Goal: Information Seeking & Learning: Learn about a topic

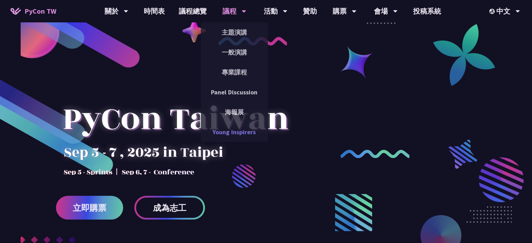
click at [248, 134] on link "Young Inspirers" at bounding box center [234, 132] width 67 height 16
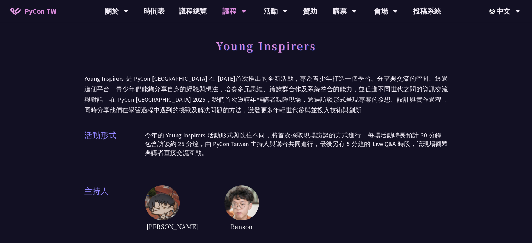
click at [307, 43] on h1 "Young Inspirers" at bounding box center [266, 45] width 100 height 21
drag, startPoint x: 308, startPoint y: 45, endPoint x: 307, endPoint y: 66, distance: 20.7
click at [308, 47] on h1 "Young Inspirers" at bounding box center [266, 45] width 100 height 21
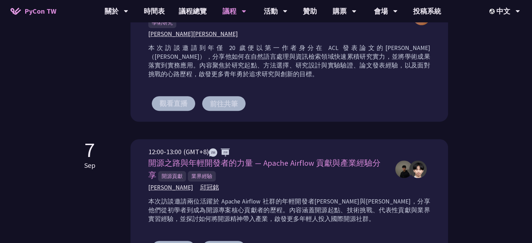
scroll to position [455, 0]
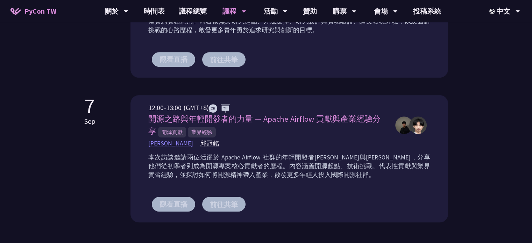
click at [166, 145] on span "[PERSON_NAME]" at bounding box center [170, 143] width 45 height 9
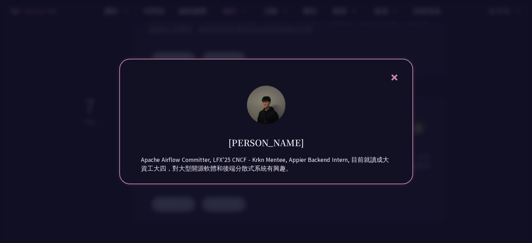
click at [396, 73] on icon at bounding box center [394, 77] width 9 height 9
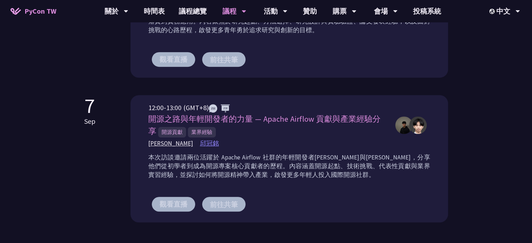
click at [201, 143] on span "邱冠銘" at bounding box center [209, 143] width 19 height 9
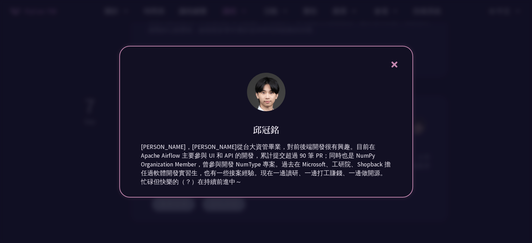
click at [395, 63] on icon at bounding box center [394, 65] width 6 height 6
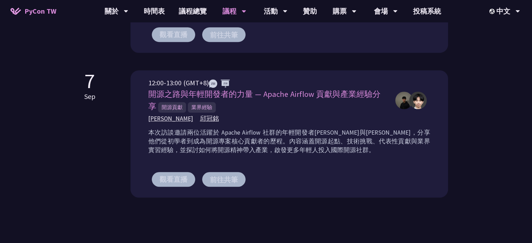
scroll to position [489, 0]
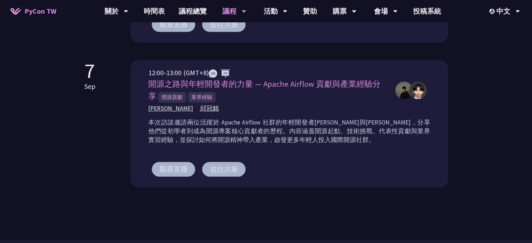
drag, startPoint x: 281, startPoint y: 136, endPoint x: 287, endPoint y: 138, distance: 6.5
click at [284, 137] on p "本次訪談邀請兩位活躍於 Apache Airflow 社群的年輕開發者[PERSON_NAME]與[PERSON_NAME]，分享他們從初學者到成為開源專案核…" at bounding box center [289, 131] width 282 height 26
click at [302, 142] on div "本次訪談邀請兩位活躍於 Apache Airflow 社群的年輕開發者[PERSON_NAME]與[PERSON_NAME]，分享他們從初學者到成為開源專案核…" at bounding box center [289, 133] width 282 height 35
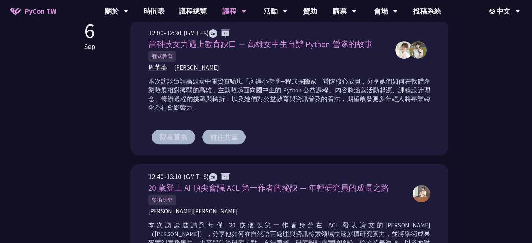
scroll to position [210, 0]
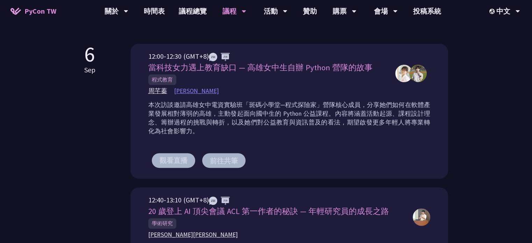
click at [182, 90] on span "[PERSON_NAME]" at bounding box center [196, 91] width 45 height 9
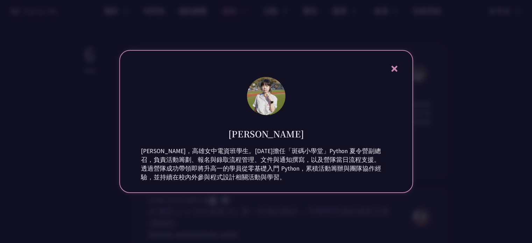
drag, startPoint x: 395, startPoint y: 60, endPoint x: 392, endPoint y: 64, distance: 5.2
click at [394, 66] on icon at bounding box center [394, 69] width 6 height 6
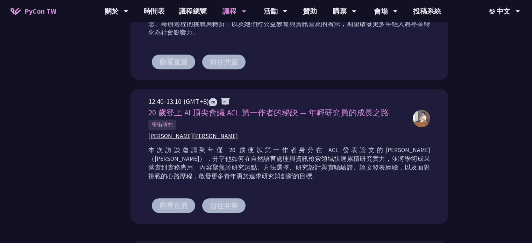
scroll to position [315, 0]
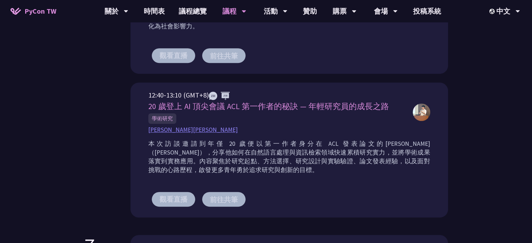
click at [171, 135] on div "12:40-13:10 (GMT+8) 20 歲登上 AI 頂尖會議 ACL 第一作者的秘訣 — 年輕研究員的成長之路 學術研究 [PERSON_NAME] …" at bounding box center [289, 153] width 282 height 127
click at [171, 131] on span "[PERSON_NAME][PERSON_NAME]" at bounding box center [193, 130] width 90 height 9
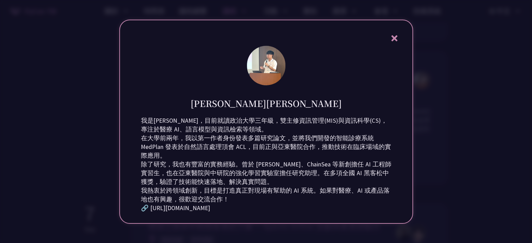
scroll to position [420, 0]
click at [210, 213] on div "🔗 [URL][DOMAIN_NAME]" at bounding box center [266, 208] width 250 height 9
click at [394, 35] on icon at bounding box center [394, 38] width 6 height 6
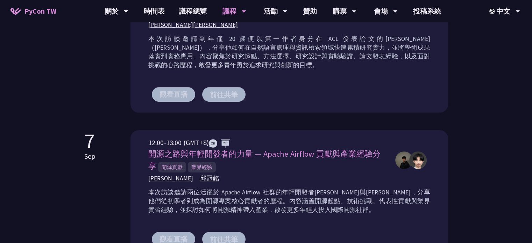
drag, startPoint x: 240, startPoint y: 177, endPoint x: 189, endPoint y: 169, distance: 51.7
click at [189, 169] on div "12:00-13:00 (GMT+8) 開源之路與年輕開發者的力量 — Apache Airflow 貢獻與產業經驗分享 開源貢獻 業界經驗 [PERSON_…" at bounding box center [268, 159] width 240 height 45
click at [269, 178] on div "[PERSON_NAME] [PERSON_NAME]" at bounding box center [268, 178] width 240 height 9
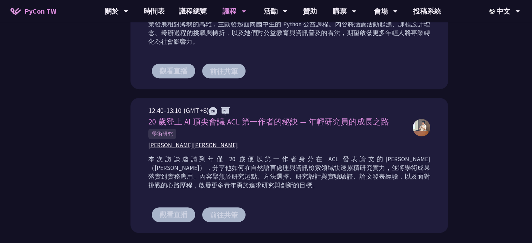
scroll to position [315, 0]
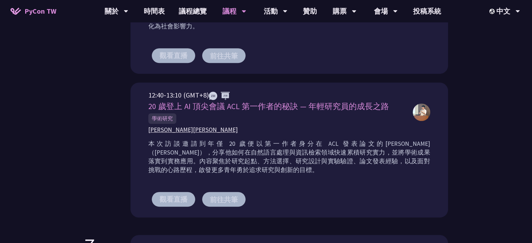
drag, startPoint x: 153, startPoint y: 117, endPoint x: 234, endPoint y: 128, distance: 81.7
click at [206, 124] on div "12:40-13:10 (GMT+8) 20 歲登上 AI 頂尖會議 ACL 第一作者的秘訣 — 年輕研究員的成長之路 學術研究 [PERSON_NAME] …" at bounding box center [276, 112] width 257 height 44
click at [254, 131] on div "[PERSON_NAME][PERSON_NAME]" at bounding box center [276, 130] width 257 height 9
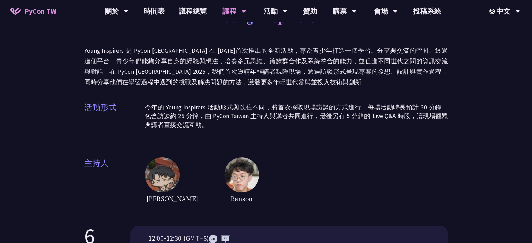
scroll to position [0, 0]
